Goal: Task Accomplishment & Management: Use online tool/utility

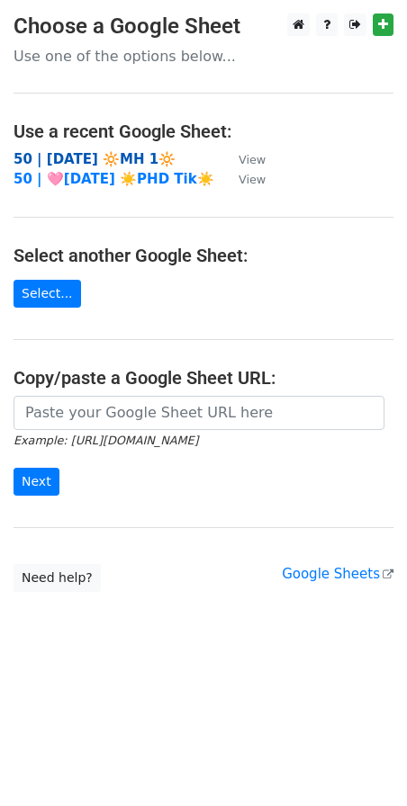
click at [132, 158] on strong "50 | [DATE] 🔆MH 1🔆" at bounding box center [94, 159] width 162 height 16
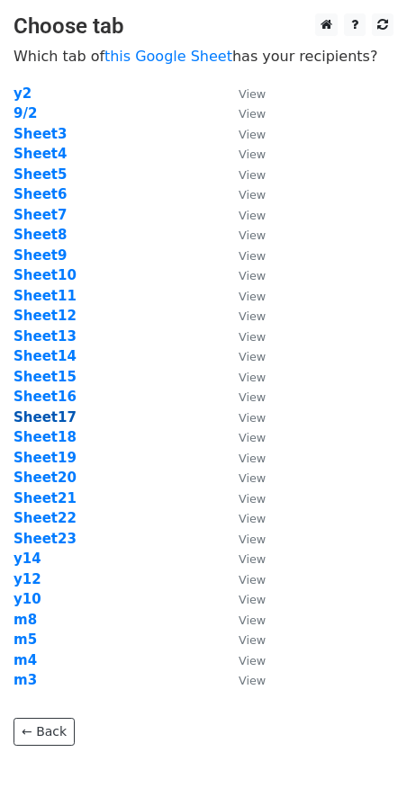
click at [54, 420] on strong "Sheet17" at bounding box center [44, 417] width 63 height 16
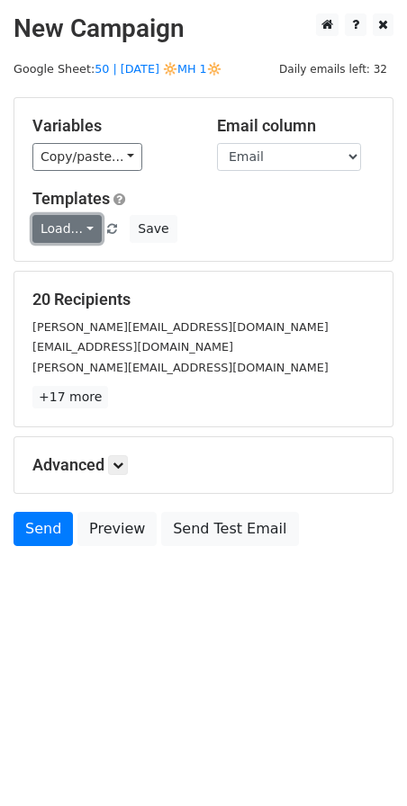
click at [69, 222] on link "Load..." at bounding box center [66, 229] width 69 height 28
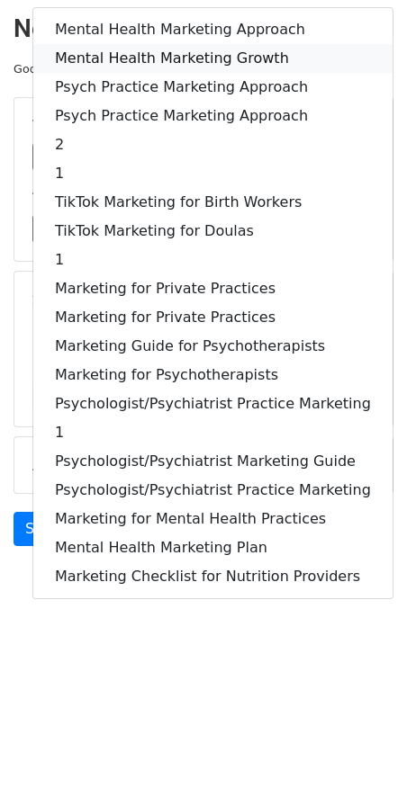
click at [139, 58] on link "Mental Health Marketing Growth" at bounding box center [212, 58] width 359 height 29
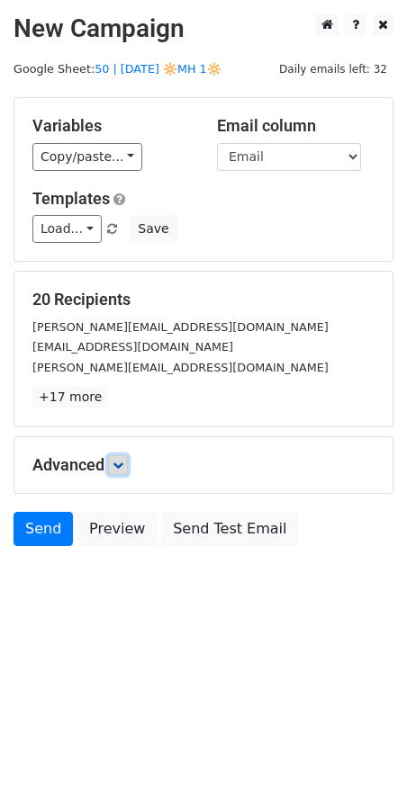
click at [116, 456] on link at bounding box center [118, 465] width 20 height 20
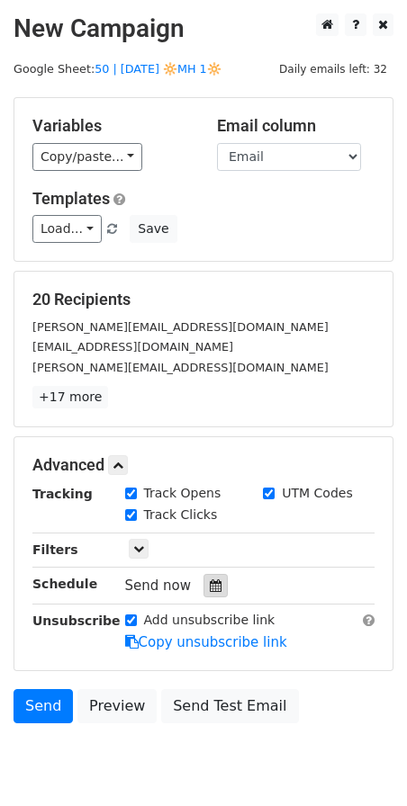
click at [211, 577] on div at bounding box center [215, 585] width 24 height 23
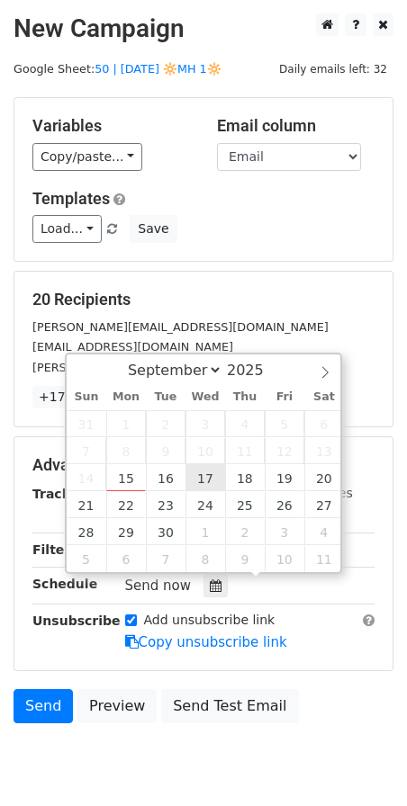
type input "2025-09-17 12:00"
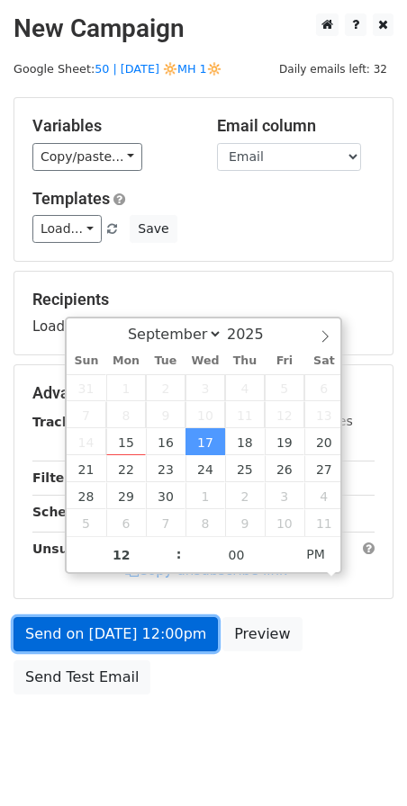
click at [183, 643] on link "Send on Sep 17 at 12:00pm" at bounding box center [115, 634] width 204 height 34
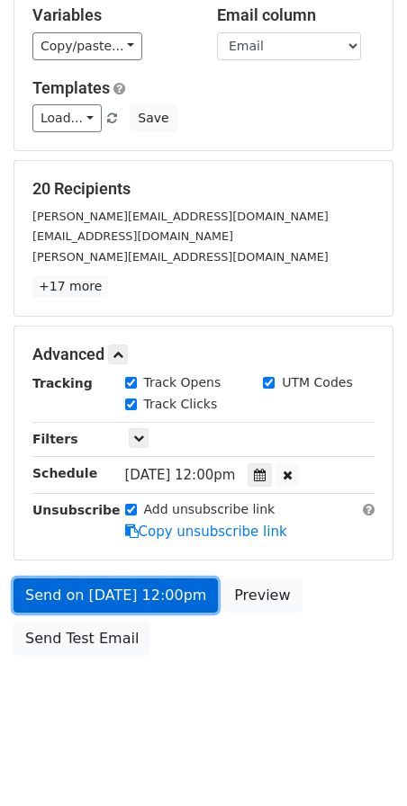
scroll to position [109, 0]
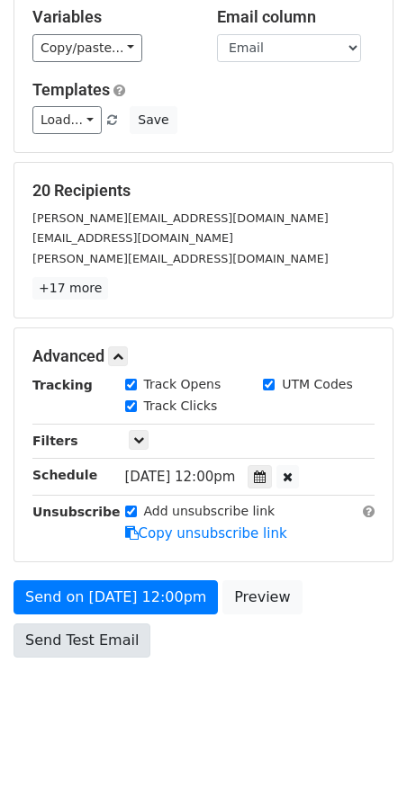
click at [82, 658] on div "Send on Sep 17 at 12:00pm Preview Send Test Email" at bounding box center [203, 623] width 407 height 86
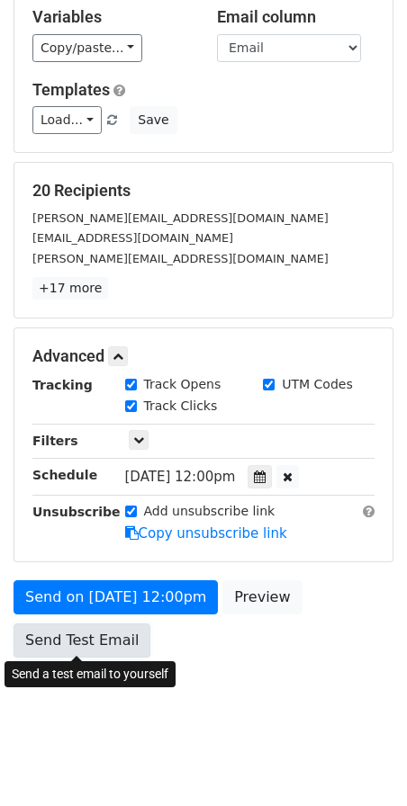
click at [90, 632] on link "Send Test Email" at bounding box center [81, 641] width 137 height 34
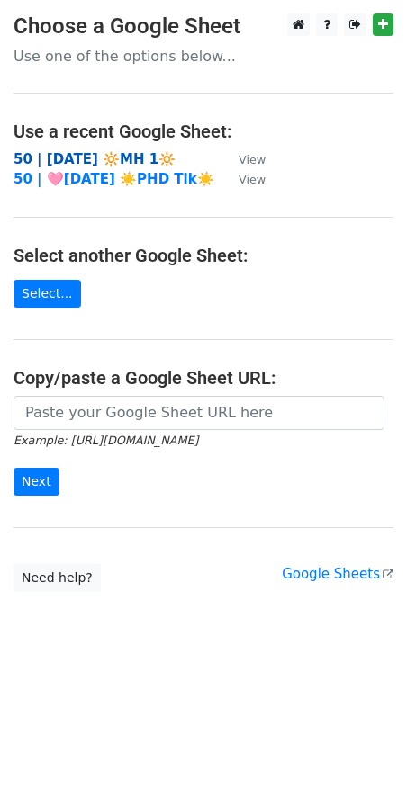
click at [100, 158] on strong "50 | [DATE] 🔆MH 1🔆" at bounding box center [94, 159] width 162 height 16
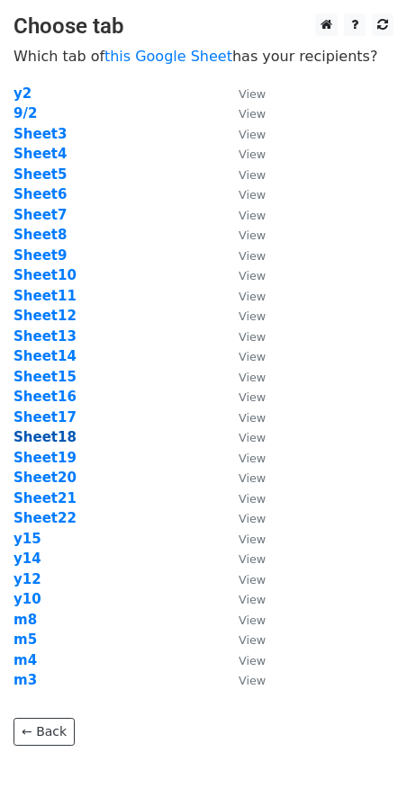
click at [47, 440] on strong "Sheet18" at bounding box center [44, 437] width 63 height 16
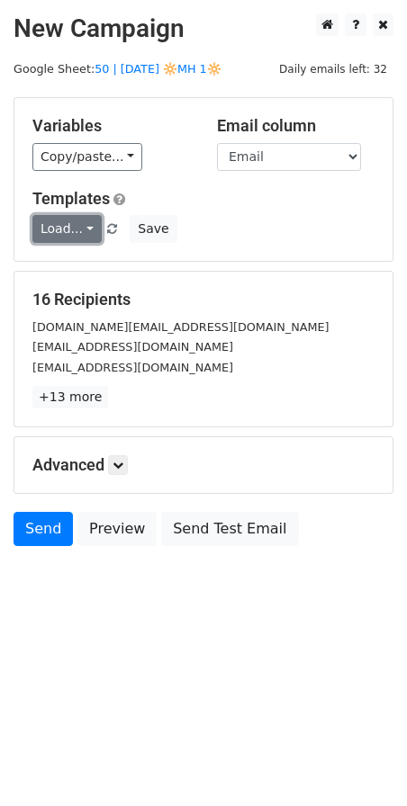
click at [76, 238] on link "Load..." at bounding box center [66, 229] width 69 height 28
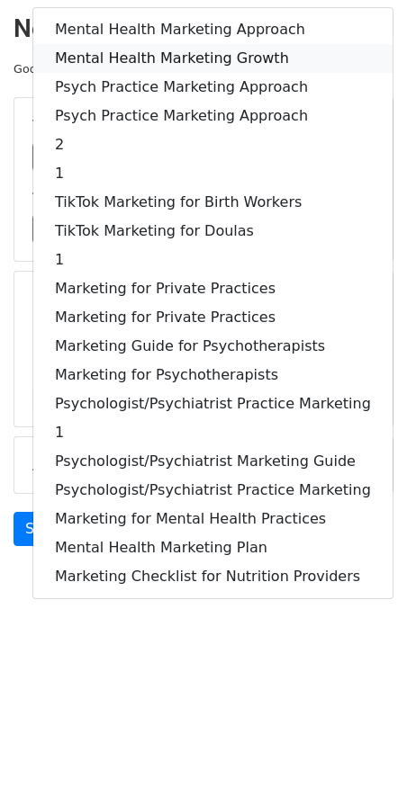
click at [158, 49] on link "Mental Health Marketing Growth" at bounding box center [212, 58] width 359 height 29
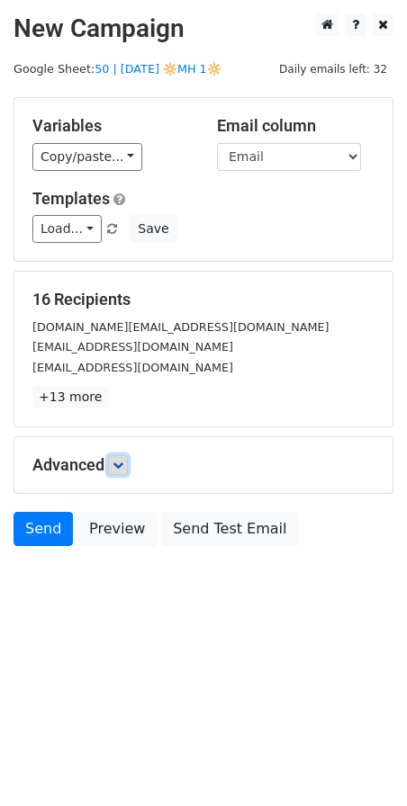
click at [123, 463] on icon at bounding box center [117, 465] width 11 height 11
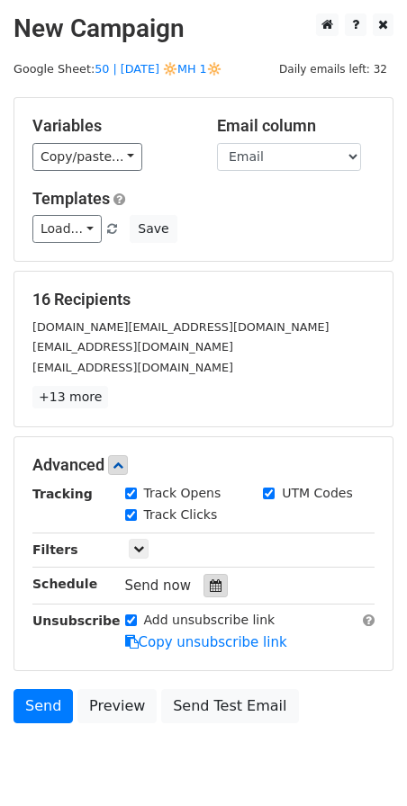
click at [210, 584] on icon at bounding box center [216, 586] width 12 height 13
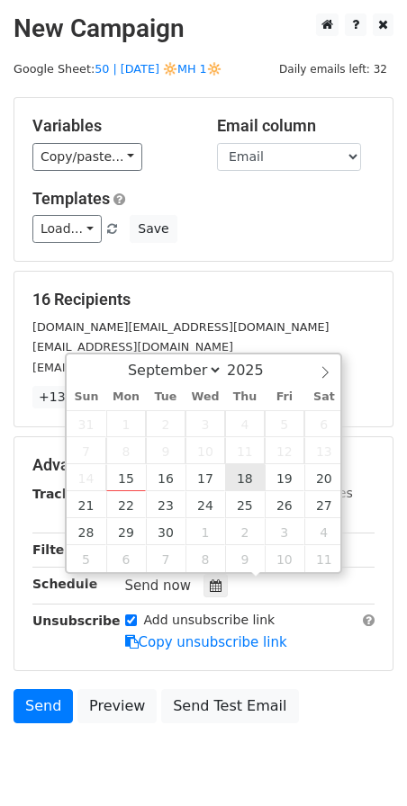
type input "2025-09-18 12:00"
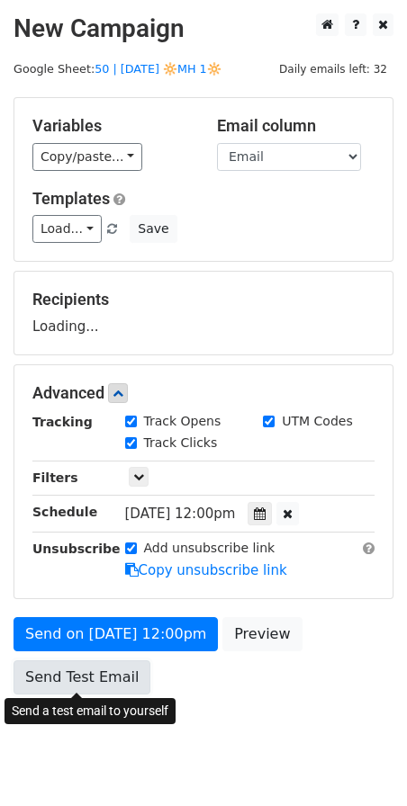
click at [124, 679] on link "Send Test Email" at bounding box center [81, 678] width 137 height 34
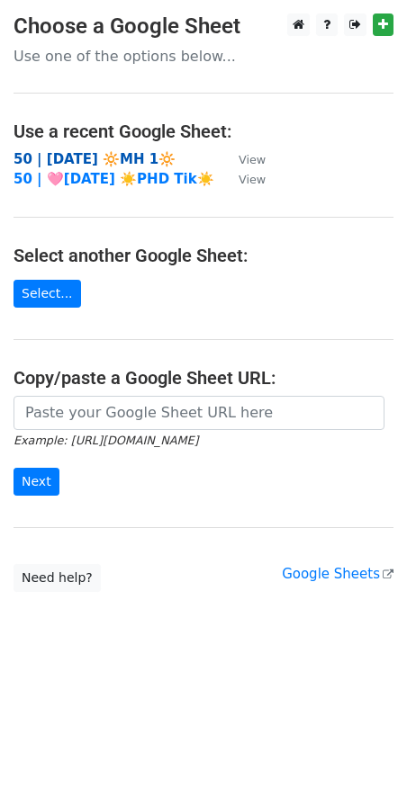
click at [112, 155] on strong "50 | [DATE] 🔆MH 1🔆" at bounding box center [94, 159] width 162 height 16
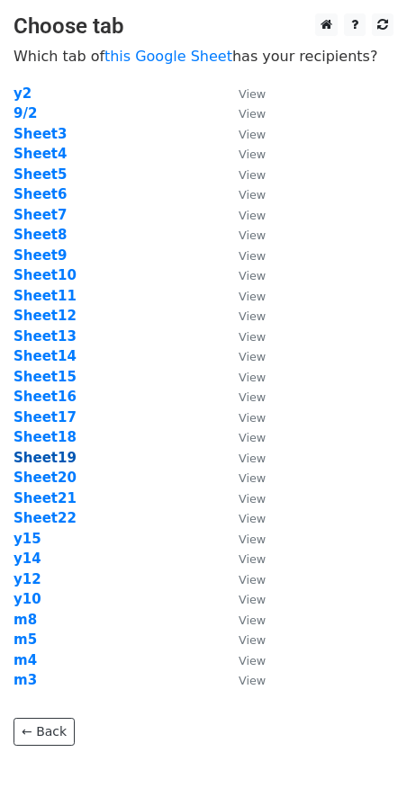
click at [49, 455] on strong "Sheet19" at bounding box center [44, 458] width 63 height 16
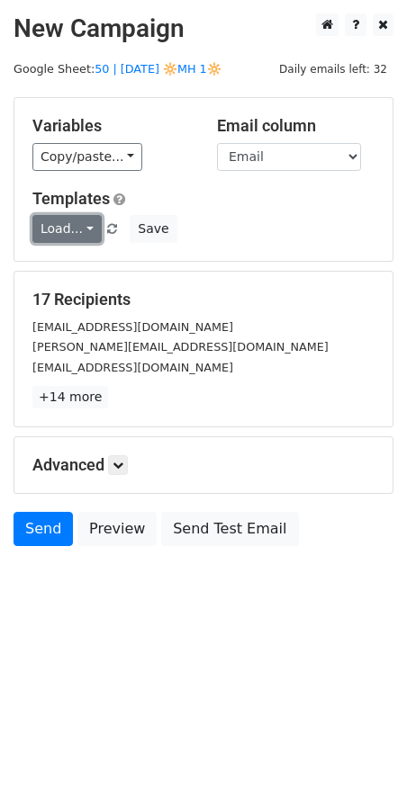
click at [69, 229] on link "Load..." at bounding box center [66, 229] width 69 height 28
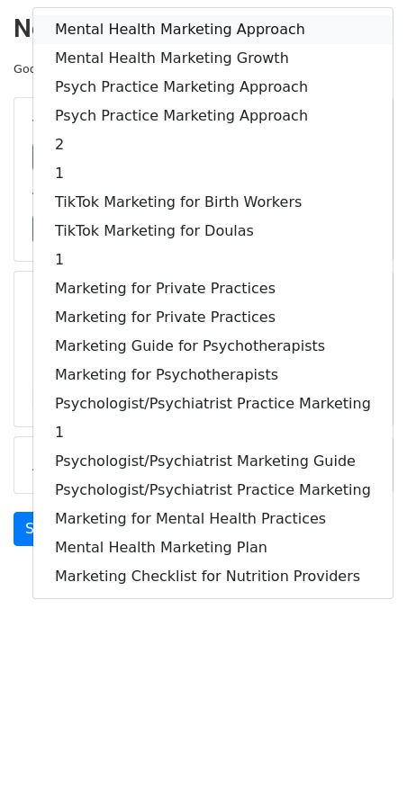
click at [114, 31] on link "Mental Health Marketing Approach" at bounding box center [212, 29] width 359 height 29
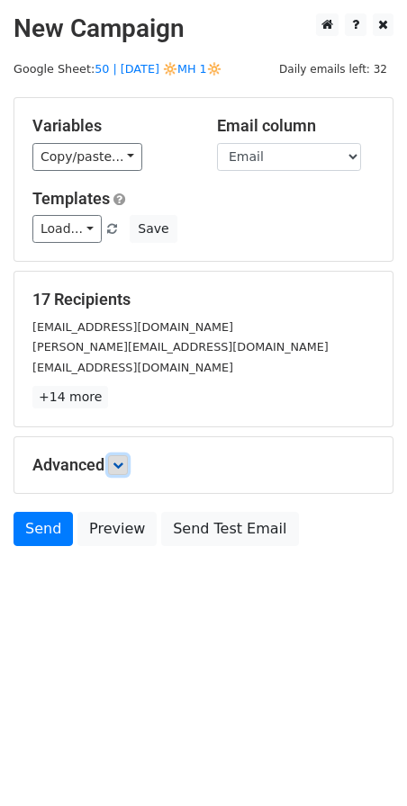
click at [123, 463] on icon at bounding box center [117, 465] width 11 height 11
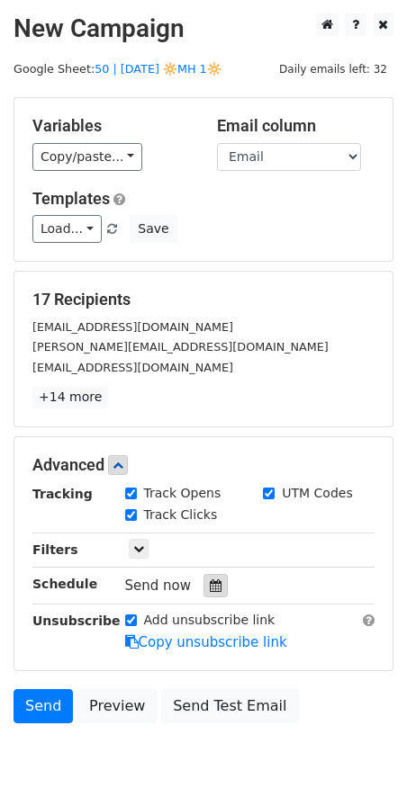
click at [210, 586] on icon at bounding box center [216, 586] width 12 height 13
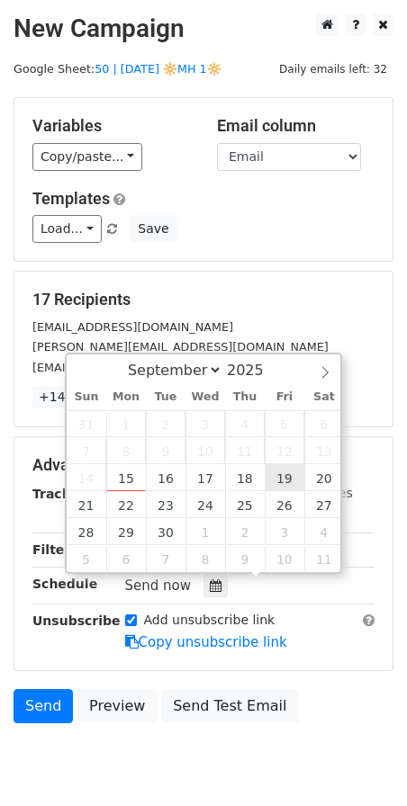
type input "2025-09-19 12:00"
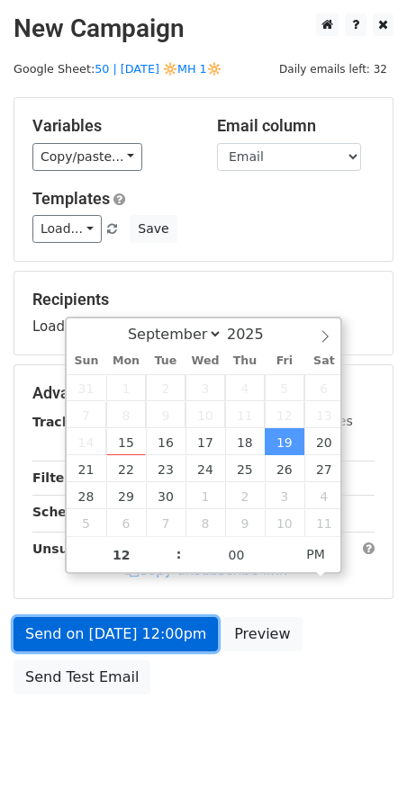
click at [132, 648] on link "Send on Sep 19 at 12:00pm" at bounding box center [115, 634] width 204 height 34
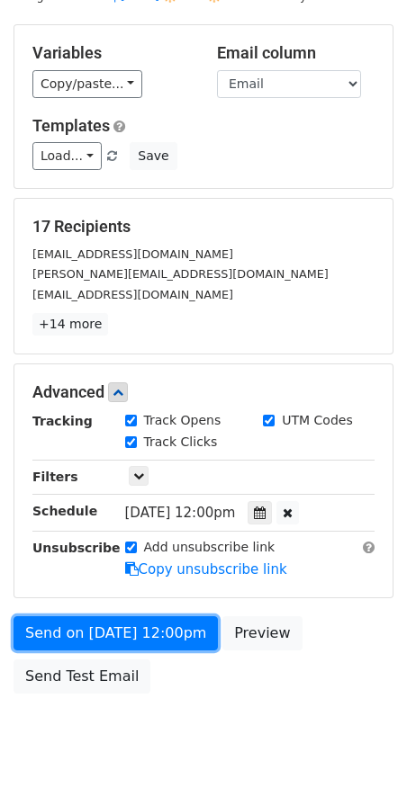
scroll to position [81, 0]
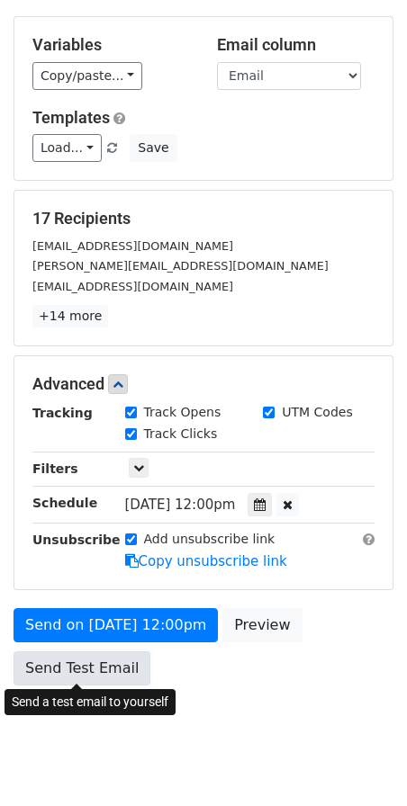
click at [90, 664] on link "Send Test Email" at bounding box center [81, 669] width 137 height 34
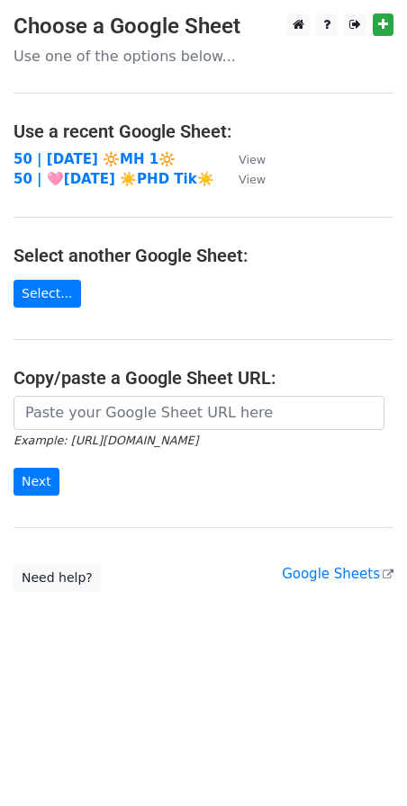
click at [206, 210] on main "Choose a Google Sheet Use one of the options below... Use a recent Google Sheet…" at bounding box center [203, 302] width 407 height 579
click at [112, 157] on strong "50 | [DATE] 🔆MH 1🔆" at bounding box center [94, 159] width 162 height 16
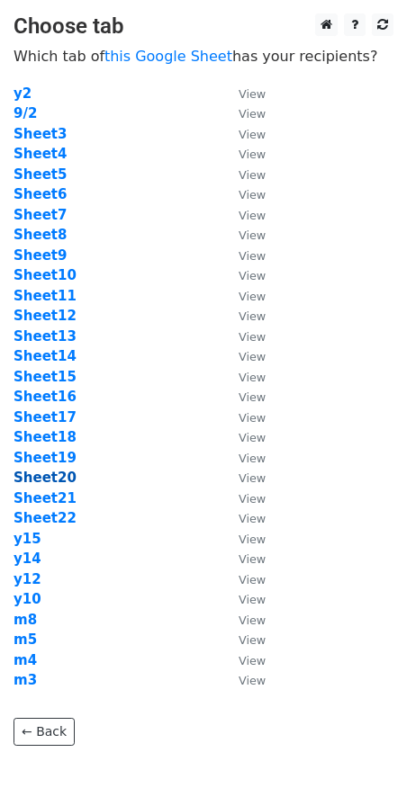
click at [60, 477] on strong "Sheet20" at bounding box center [44, 478] width 63 height 16
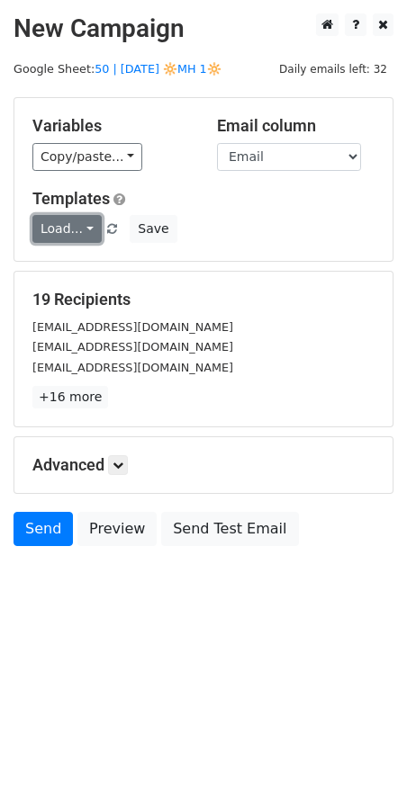
click at [76, 221] on link "Load..." at bounding box center [66, 229] width 69 height 28
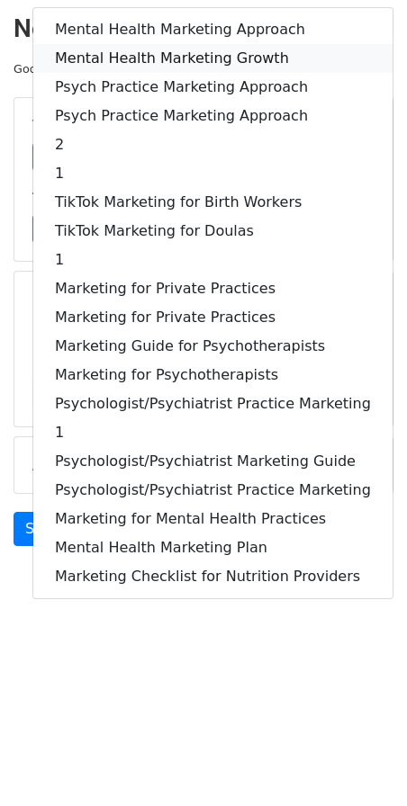
click at [168, 58] on link "Mental Health Marketing Growth" at bounding box center [212, 58] width 359 height 29
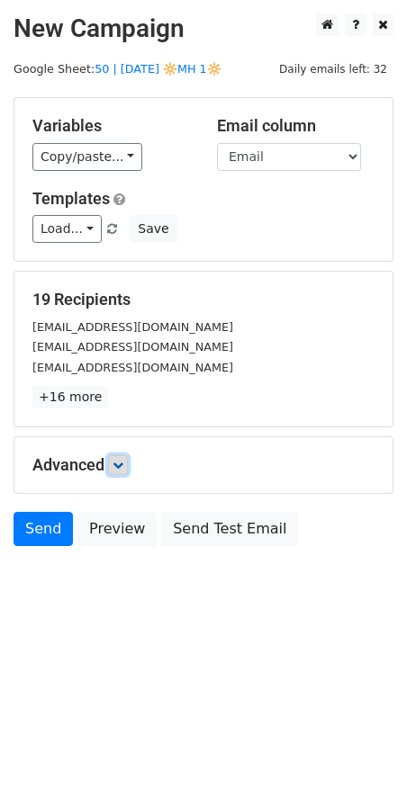
click at [123, 472] on link at bounding box center [118, 465] width 20 height 20
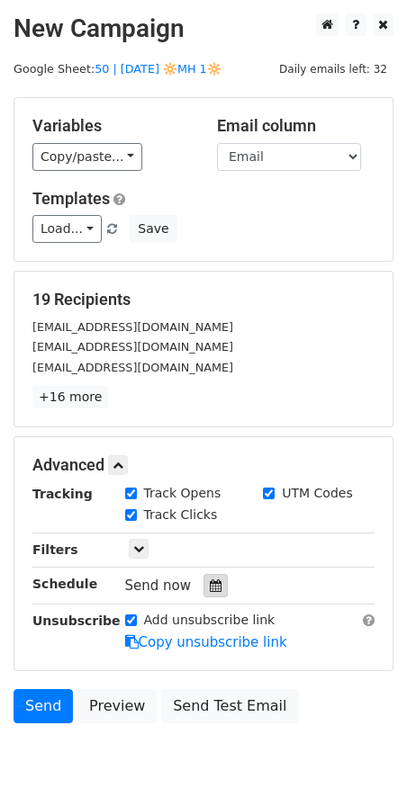
click at [211, 580] on icon at bounding box center [216, 586] width 12 height 13
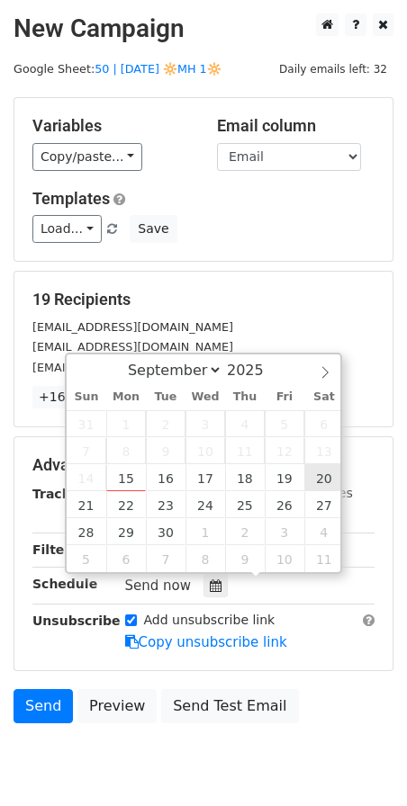
type input "2025-09-20 12:00"
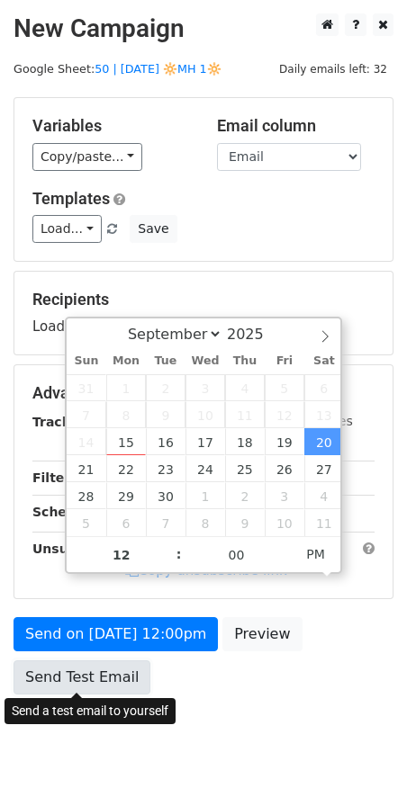
click at [112, 669] on link "Send Test Email" at bounding box center [81, 678] width 137 height 34
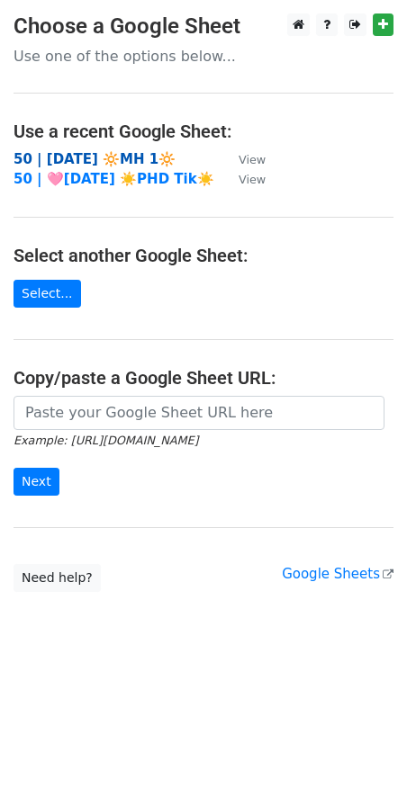
click at [114, 154] on strong "50 | [DATE] 🔆MH 1🔆" at bounding box center [94, 159] width 162 height 16
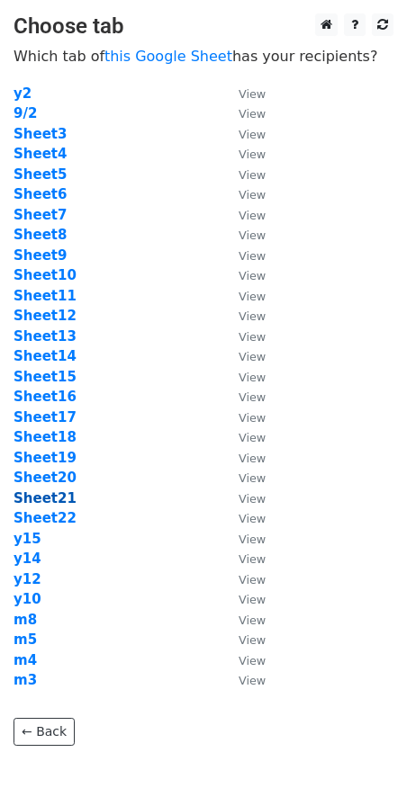
click at [58, 496] on strong "Sheet21" at bounding box center [44, 498] width 63 height 16
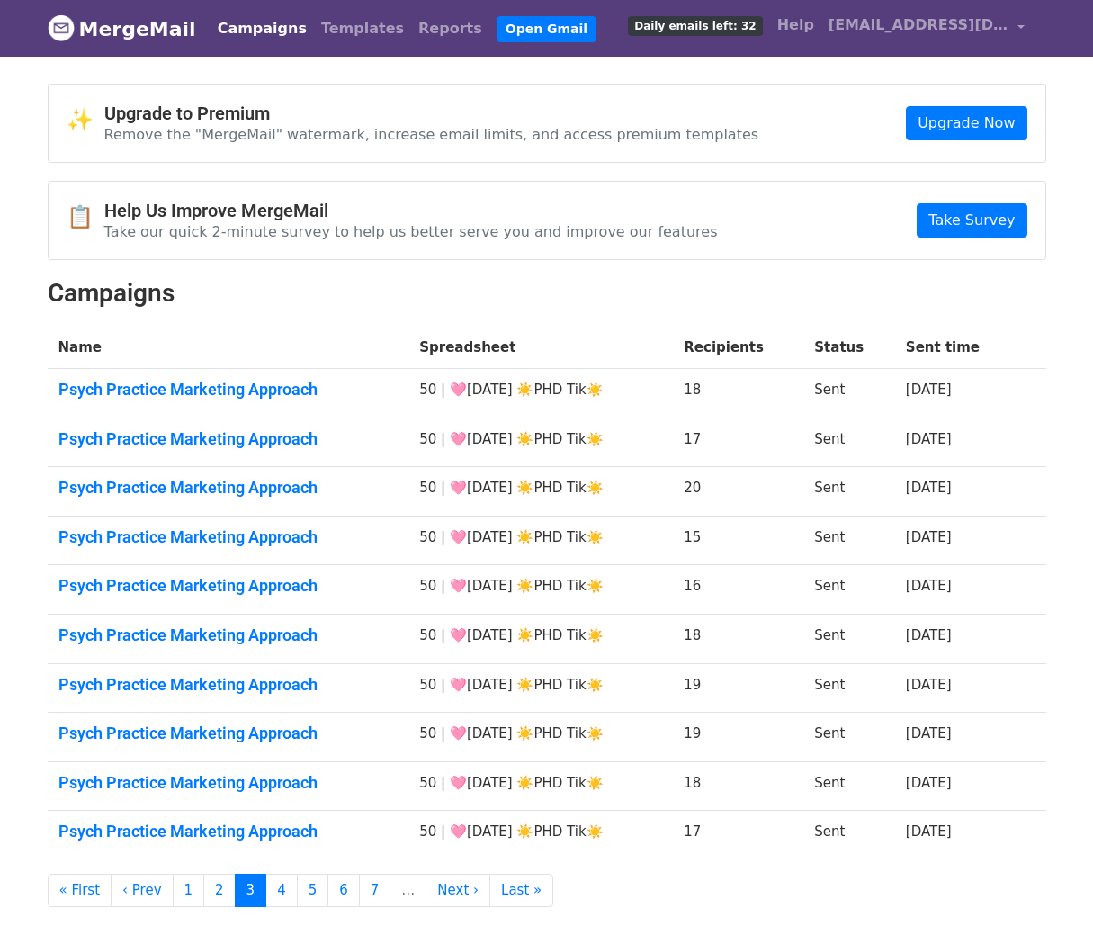
drag, startPoint x: 234, startPoint y: 383, endPoint x: 247, endPoint y: 371, distance: 18.5
click at [234, 384] on link "Psych Practice Marketing Approach" at bounding box center [228, 390] width 340 height 20
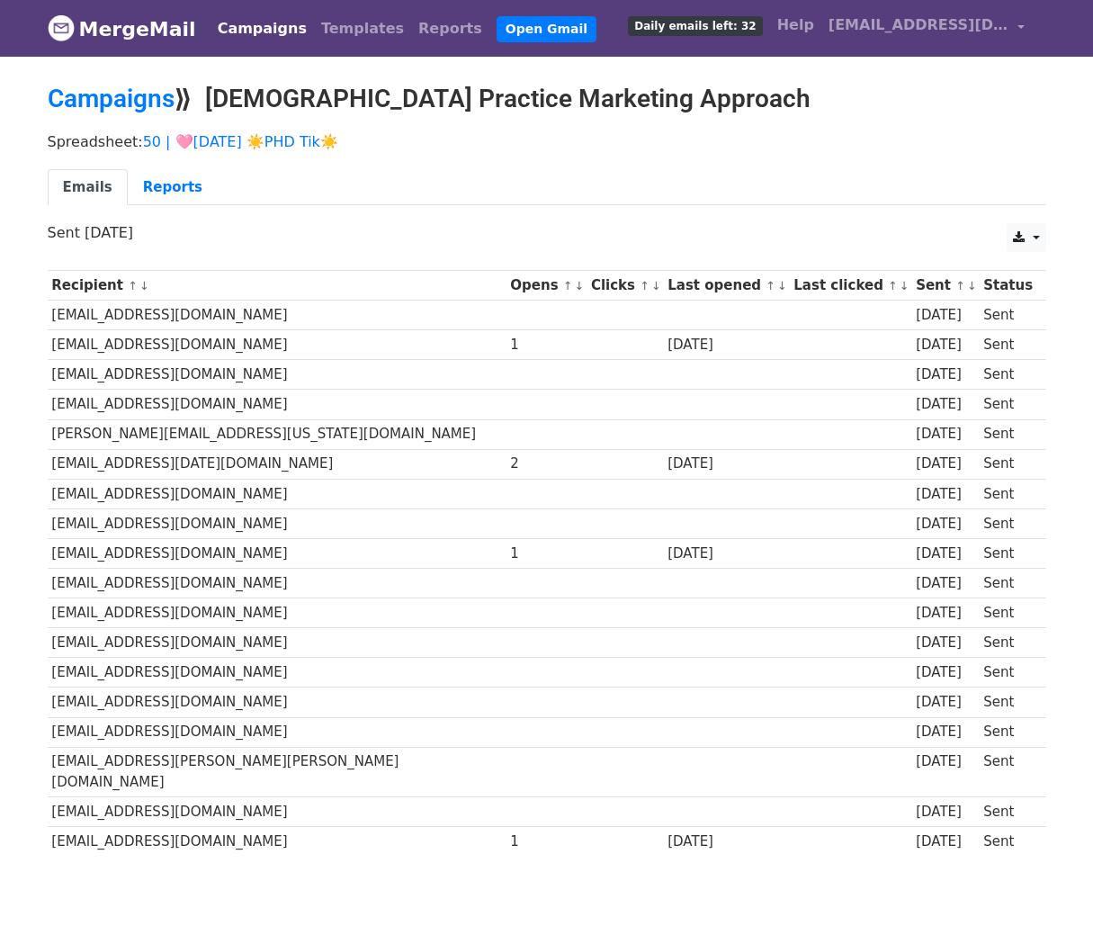
click at [133, 24] on link "MergeMail" at bounding box center [122, 29] width 148 height 38
click at [244, 25] on link "Campaigns" at bounding box center [262, 29] width 103 height 36
click at [142, 87] on link "Campaigns" at bounding box center [111, 99] width 127 height 30
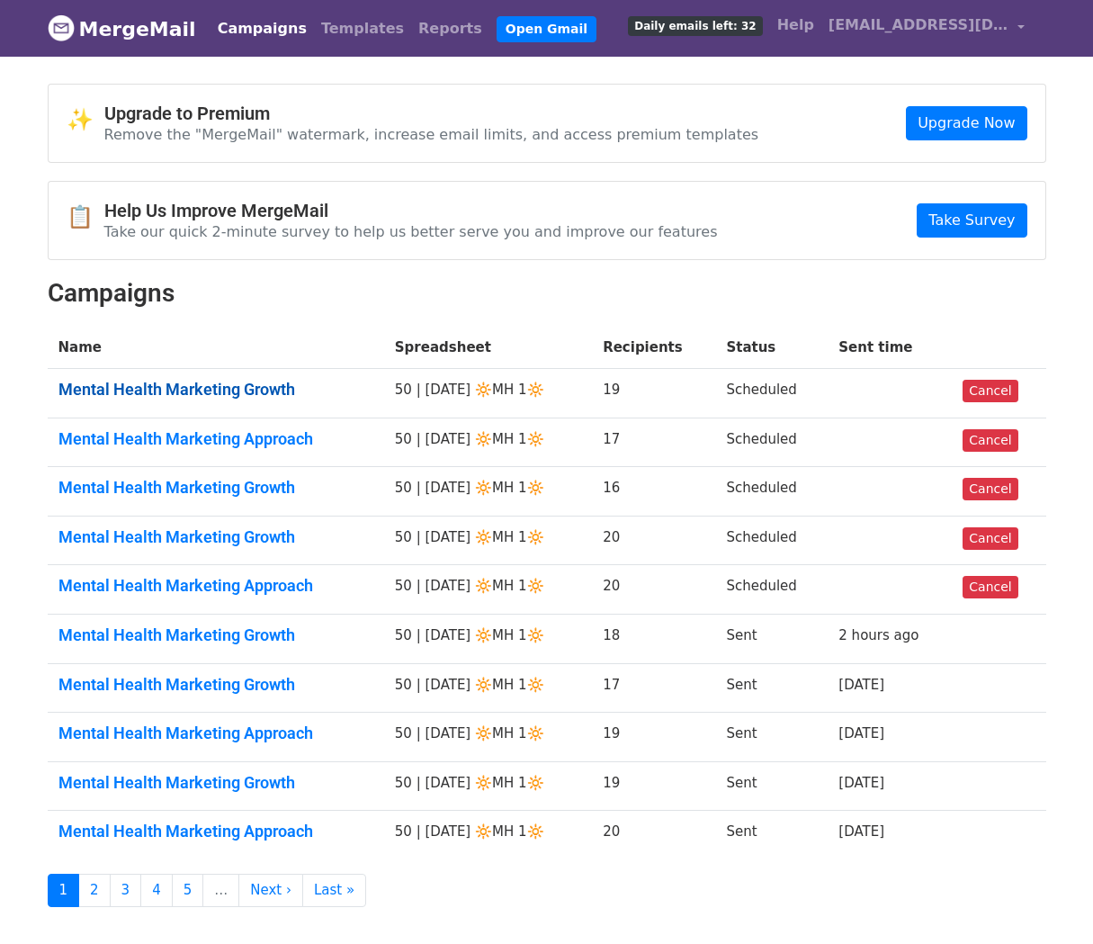
click at [217, 389] on link "Mental Health Marketing Growth" at bounding box center [215, 390] width 315 height 20
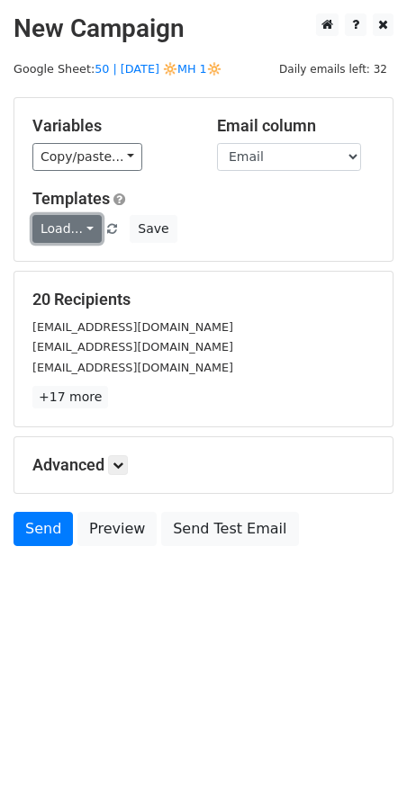
click at [74, 229] on link "Load..." at bounding box center [66, 229] width 69 height 28
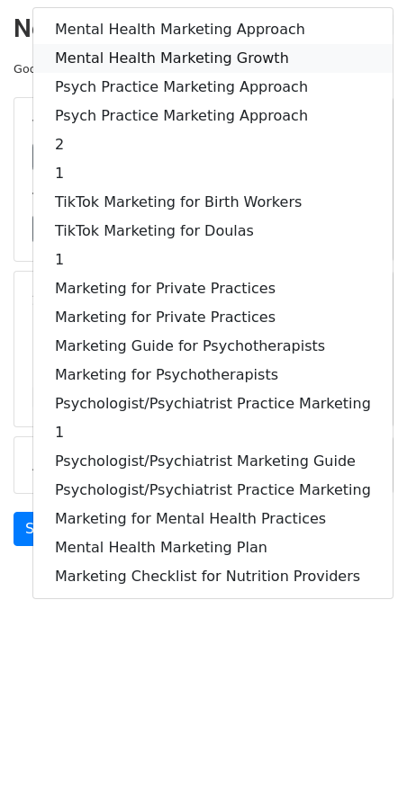
click at [206, 49] on link "Mental Health Marketing Growth" at bounding box center [212, 58] width 359 height 29
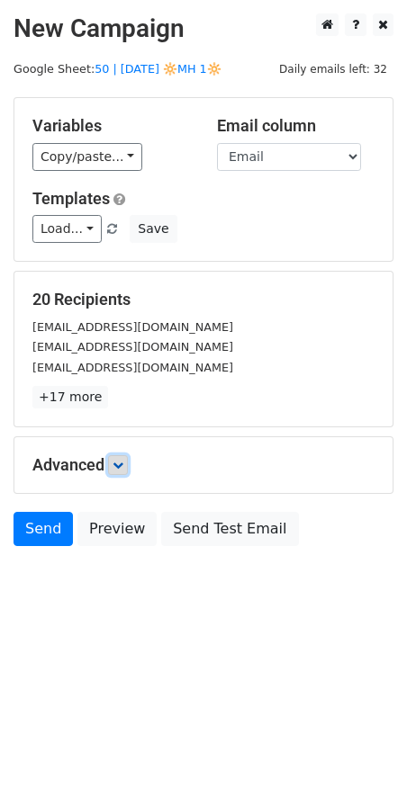
click at [119, 460] on icon at bounding box center [117, 465] width 11 height 11
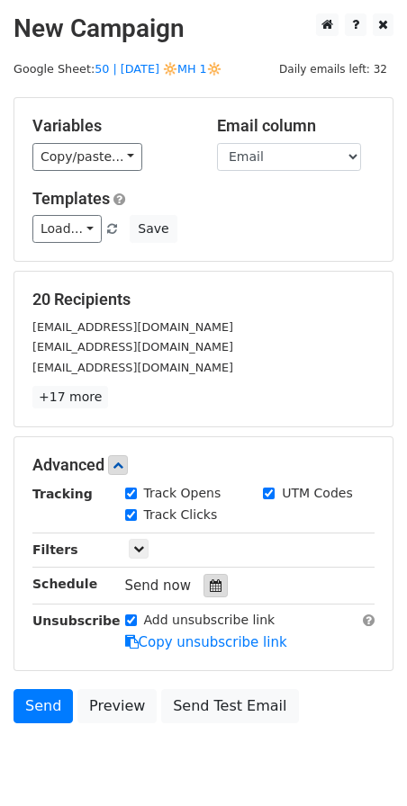
click at [210, 589] on icon at bounding box center [216, 586] width 12 height 13
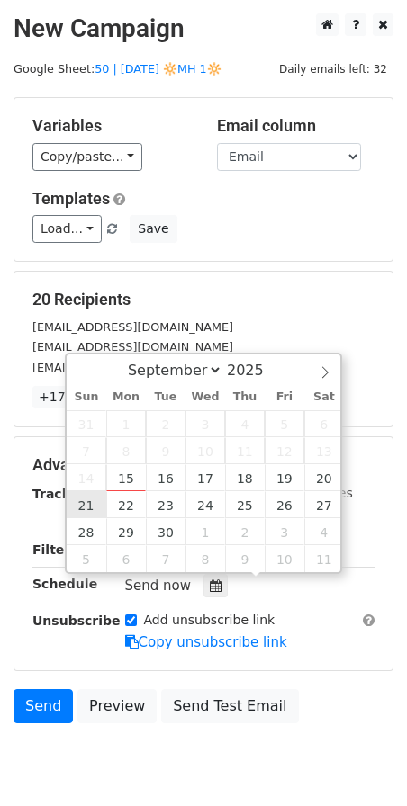
type input "2025-09-21 12:00"
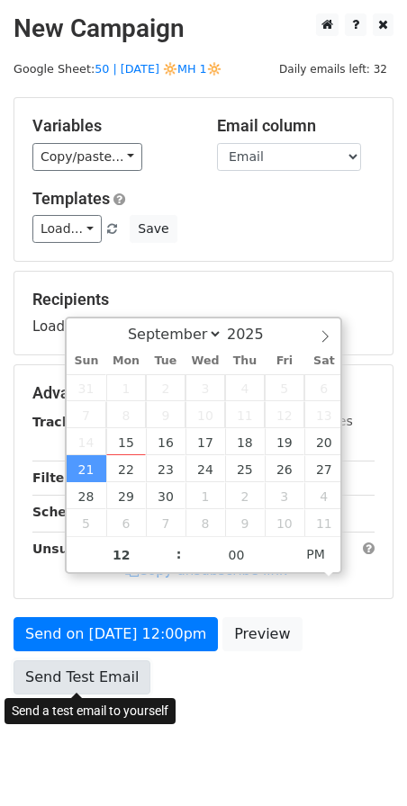
click at [105, 668] on link "Send Test Email" at bounding box center [81, 678] width 137 height 34
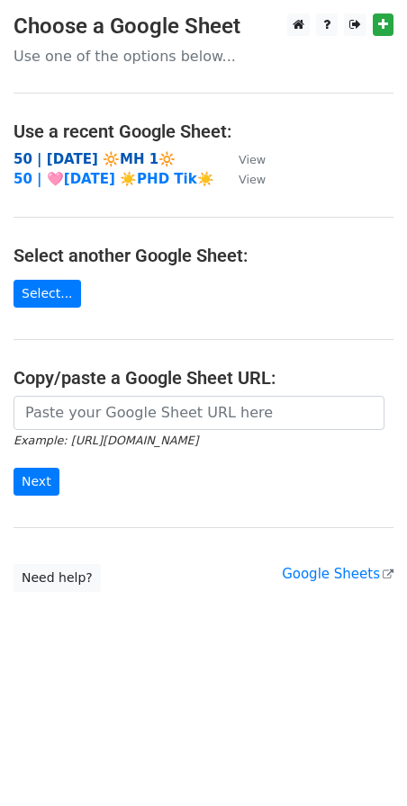
click at [148, 152] on strong "50 | [DATE] 🔆MH 1🔆" at bounding box center [94, 159] width 162 height 16
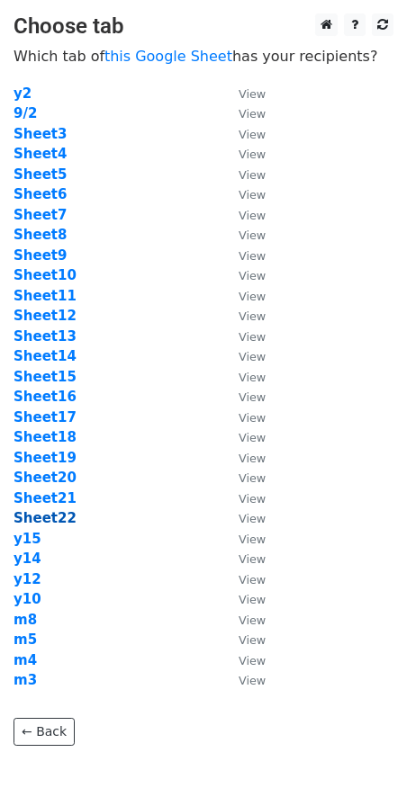
click at [49, 525] on strong "Sheet22" at bounding box center [44, 518] width 63 height 16
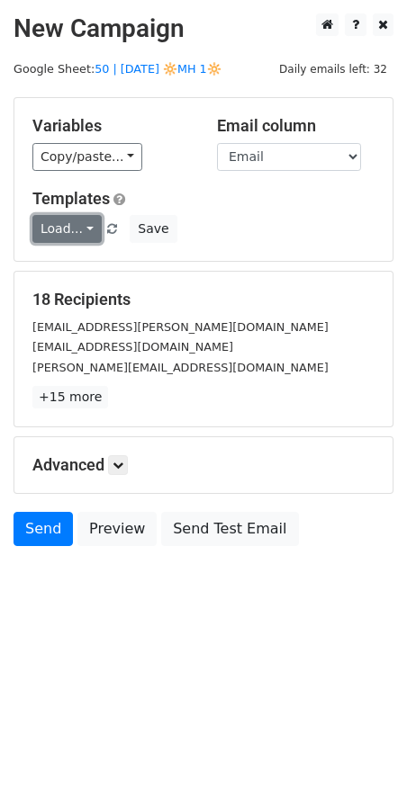
click at [48, 228] on link "Load..." at bounding box center [66, 229] width 69 height 28
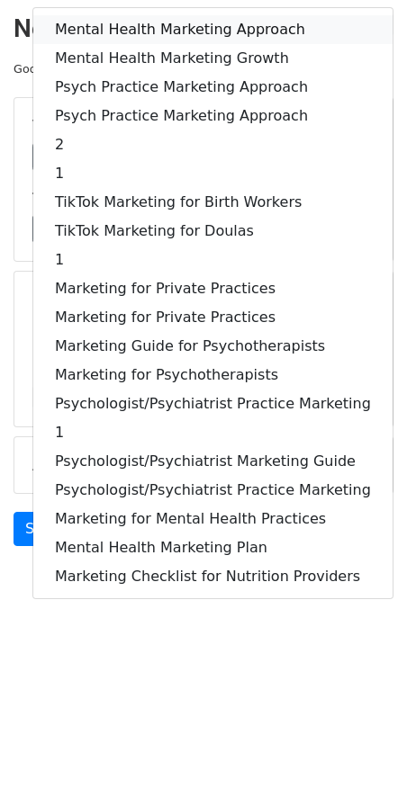
click at [159, 28] on link "Mental Health Marketing Approach" at bounding box center [212, 29] width 359 height 29
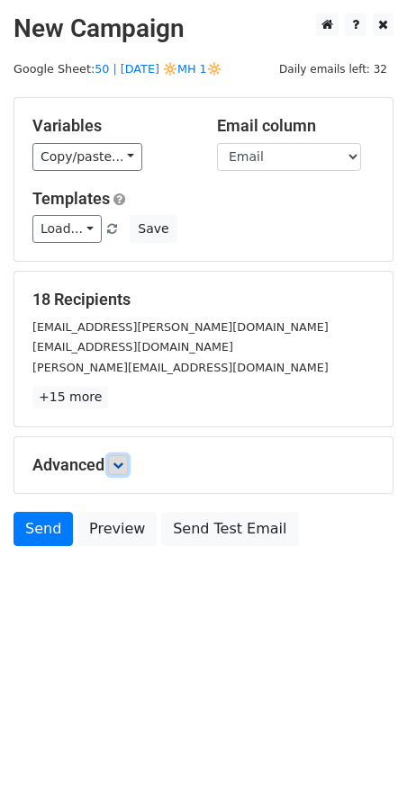
click at [123, 465] on icon at bounding box center [117, 465] width 11 height 11
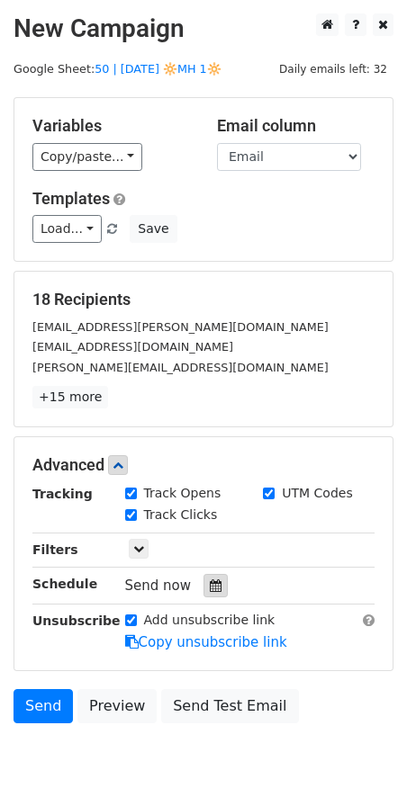
click at [210, 580] on icon at bounding box center [216, 586] width 12 height 13
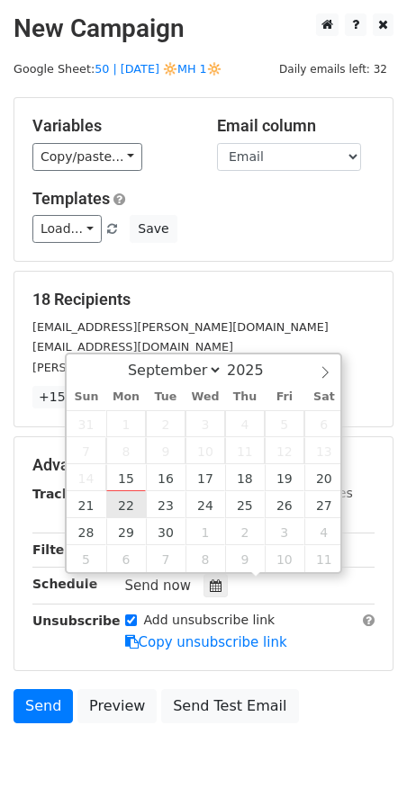
type input "[DATE] 12:00"
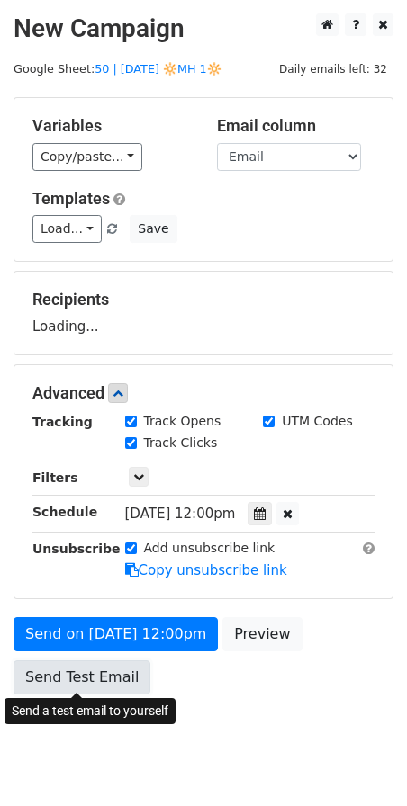
click at [107, 661] on link "Send Test Email" at bounding box center [81, 678] width 137 height 34
